Goal: Find specific page/section: Find specific page/section

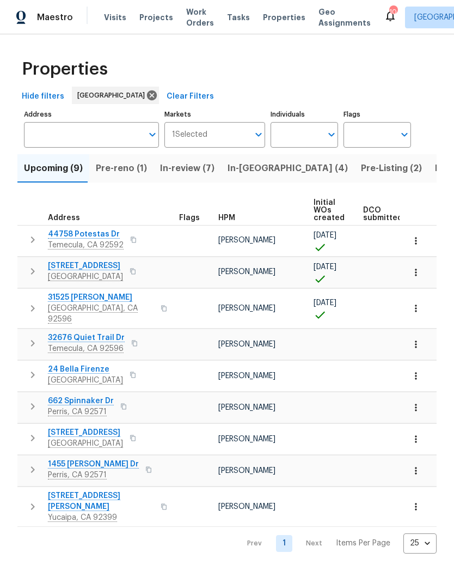
click at [305, 131] on input "Individuals" at bounding box center [296, 135] width 51 height 26
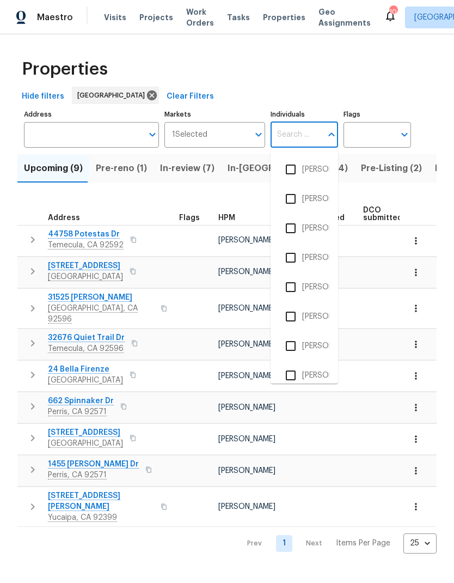
click at [421, 69] on div "Properties" at bounding box center [226, 69] width 419 height 35
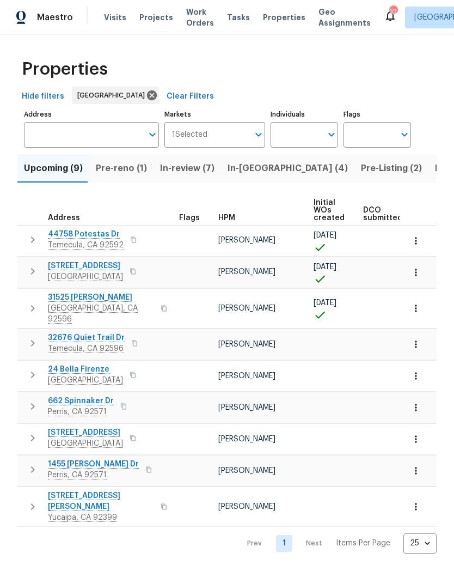
click at [304, 134] on input "Individuals" at bounding box center [296, 135] width 51 height 26
type input "[PERSON_NAME]"
click at [291, 170] on input "checkbox" at bounding box center [290, 169] width 23 height 23
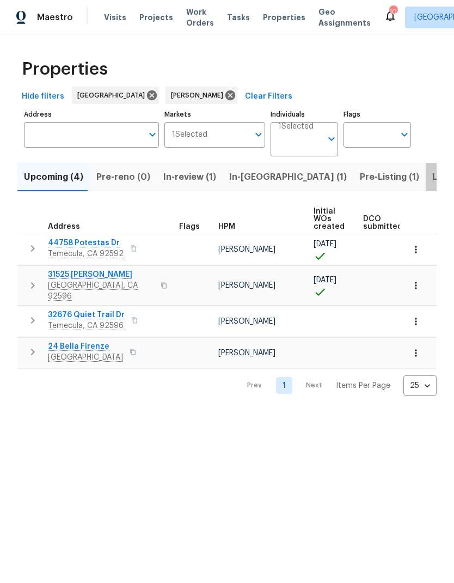
click at [433, 178] on span "Listed (6)" at bounding box center [453, 176] width 41 height 15
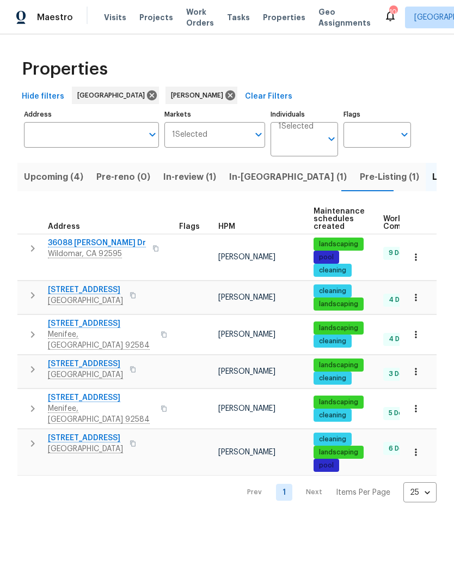
click at [436, 292] on td at bounding box center [418, 297] width 37 height 33
click at [111, 21] on span "Visits" at bounding box center [115, 17] width 22 height 11
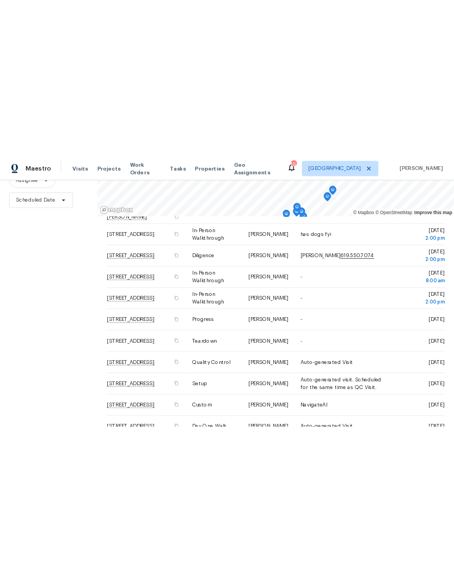
scroll to position [105, 0]
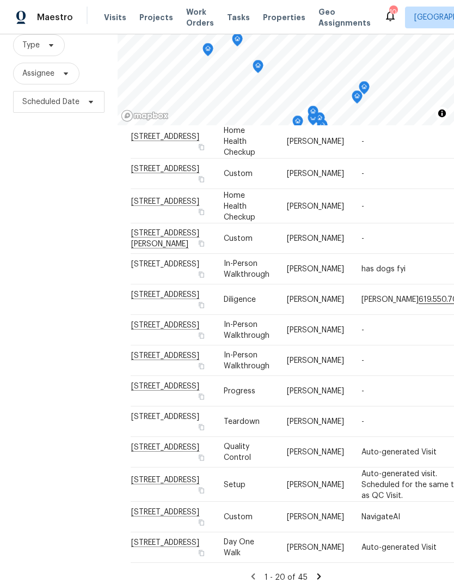
click at [389, 12] on div "10" at bounding box center [393, 12] width 8 height 11
click at [389, 14] on div "10" at bounding box center [393, 12] width 8 height 11
click at [389, 11] on div "10" at bounding box center [393, 12] width 8 height 11
click at [389, 16] on div "10" at bounding box center [393, 12] width 8 height 11
click at [389, 12] on div "10" at bounding box center [393, 12] width 8 height 11
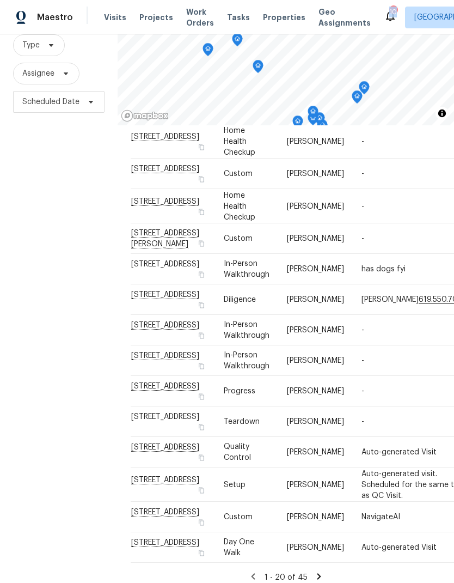
click at [360, 20] on div "Visits Projects Work Orders Tasks Properties Geo Assignments" at bounding box center [244, 18] width 280 height 22
click at [389, 14] on div "10" at bounding box center [393, 12] width 8 height 11
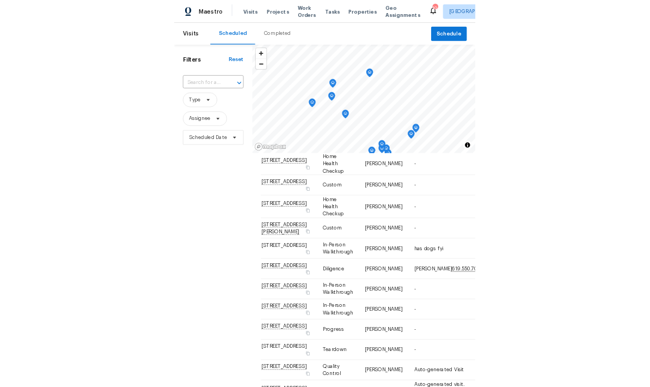
scroll to position [0, 0]
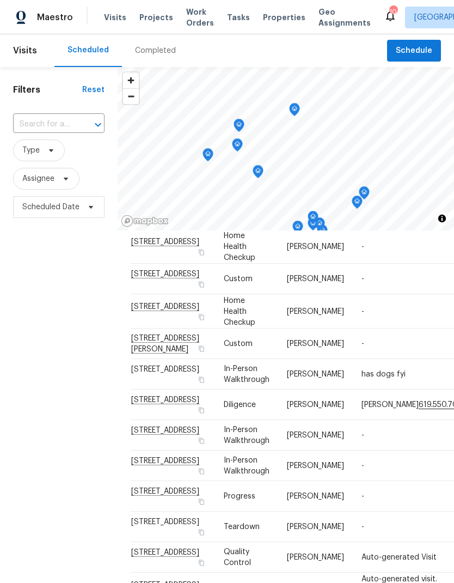
click at [154, 51] on div "Completed" at bounding box center [155, 50] width 41 height 11
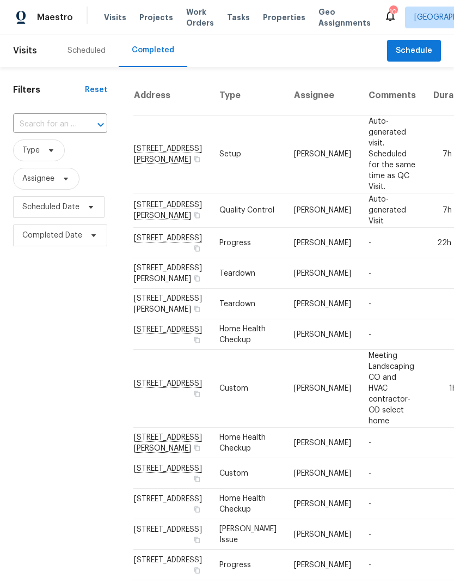
click at [81, 54] on div "Scheduled" at bounding box center [87, 50] width 38 height 11
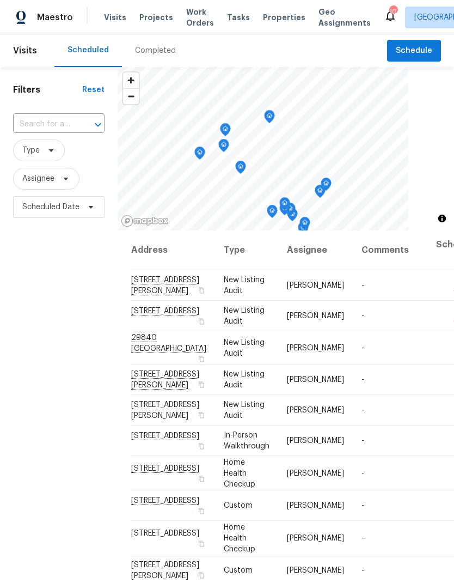
click at [227, 16] on span "Tasks" at bounding box center [238, 18] width 23 height 8
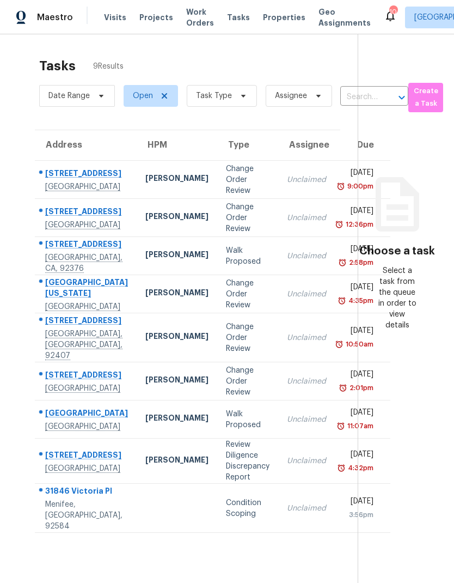
click at [153, 19] on span "Projects" at bounding box center [156, 17] width 34 height 11
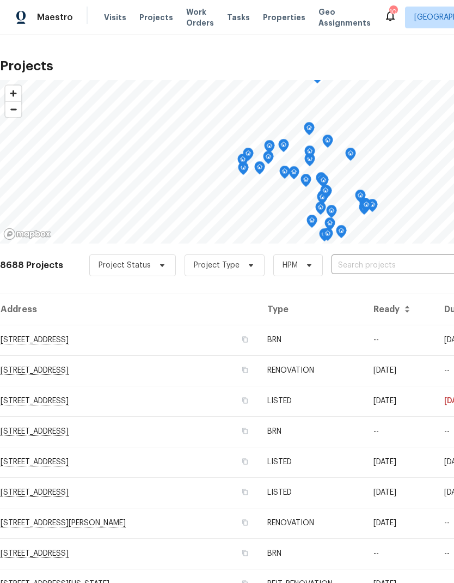
click at [194, 18] on span "Work Orders" at bounding box center [200, 18] width 28 height 22
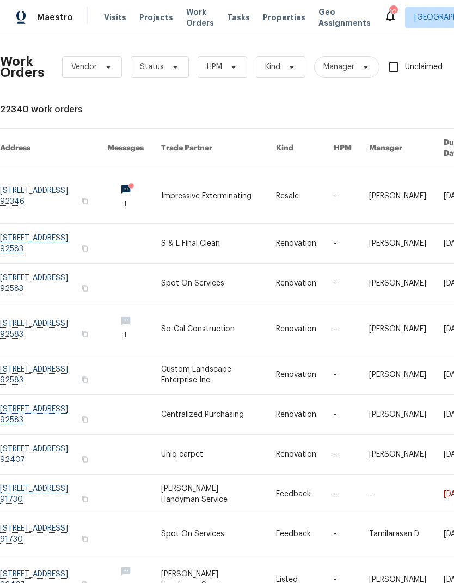
click at [154, 14] on span "Projects" at bounding box center [156, 17] width 34 height 11
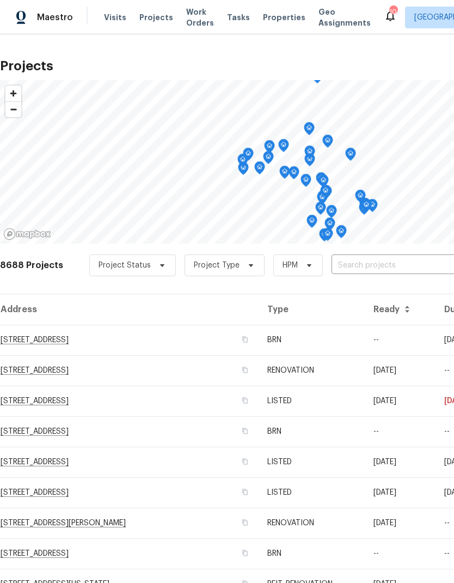
click at [151, 19] on span "Projects" at bounding box center [156, 17] width 34 height 11
